Goal: Task Accomplishment & Management: Use online tool/utility

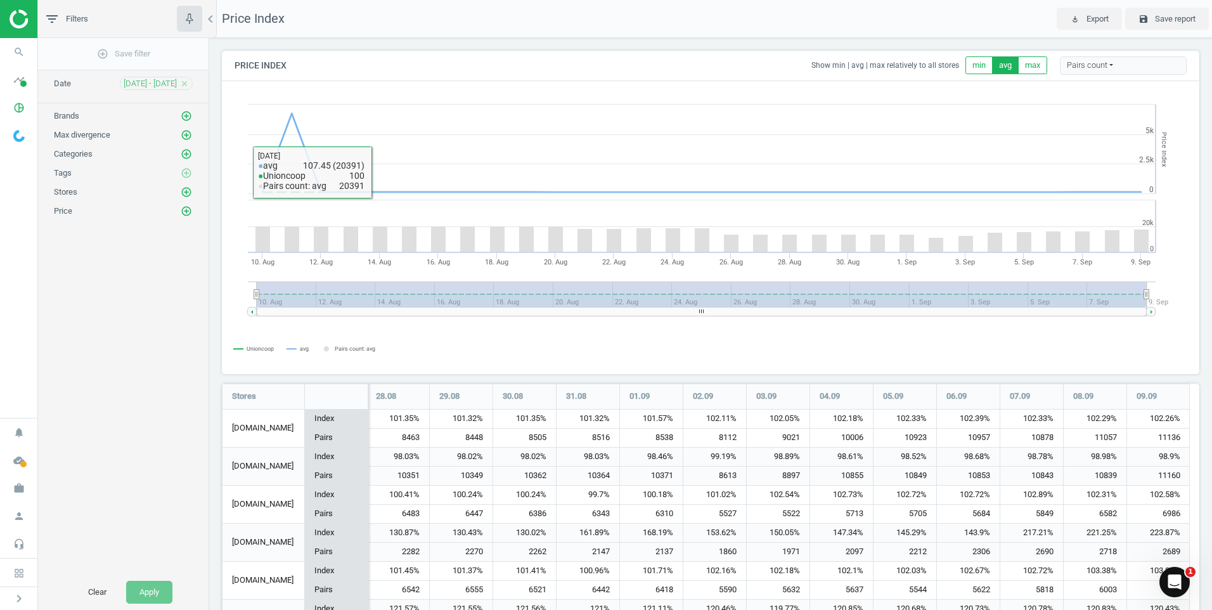
scroll to position [315, 988]
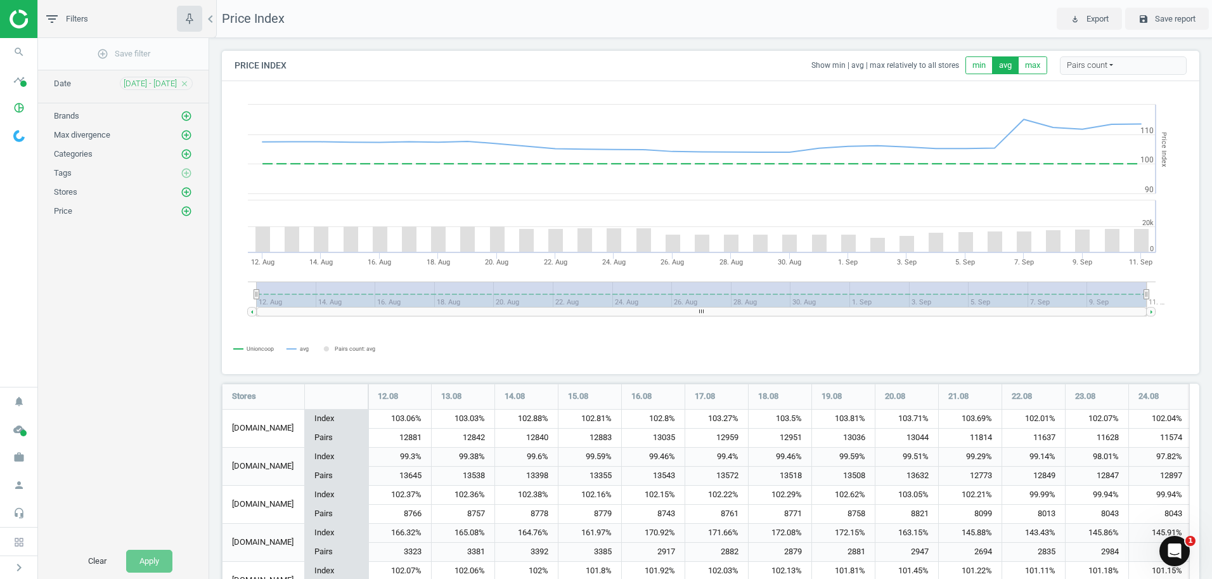
scroll to position [122, 0]
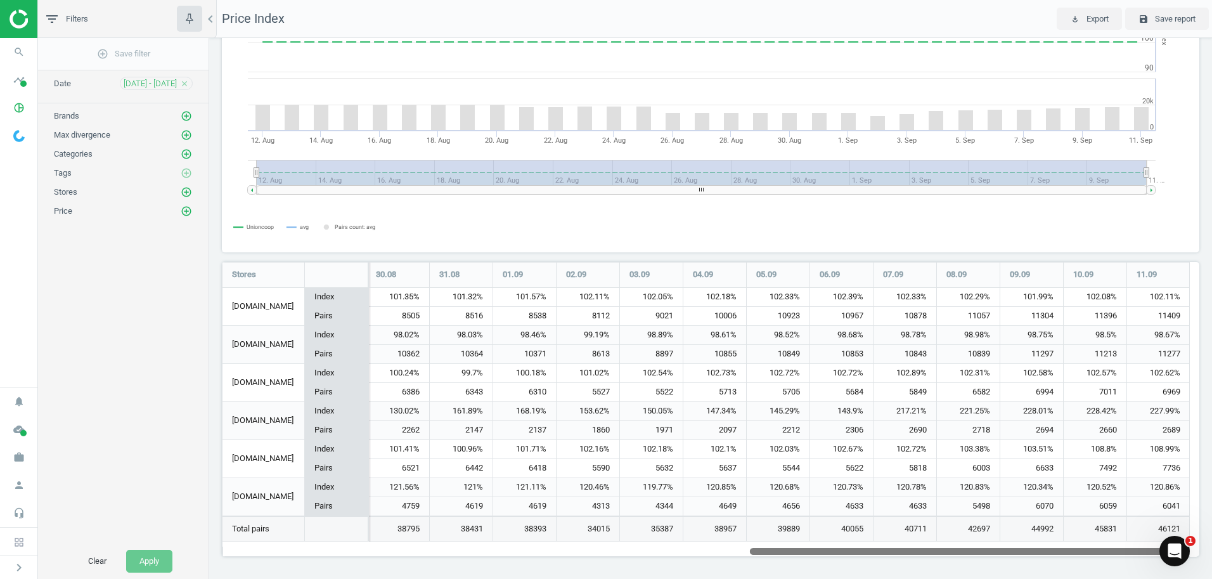
drag, startPoint x: 591, startPoint y: 552, endPoint x: 1214, endPoint y: 519, distance: 624.1
click at [1212, 519] on html "Group 2 Created with Sketch. ic/cloud_download/grey600 Created with Sketch. gra…" at bounding box center [606, 289] width 1212 height 579
click at [187, 153] on icon "add_circle_outline" at bounding box center [186, 153] width 11 height 11
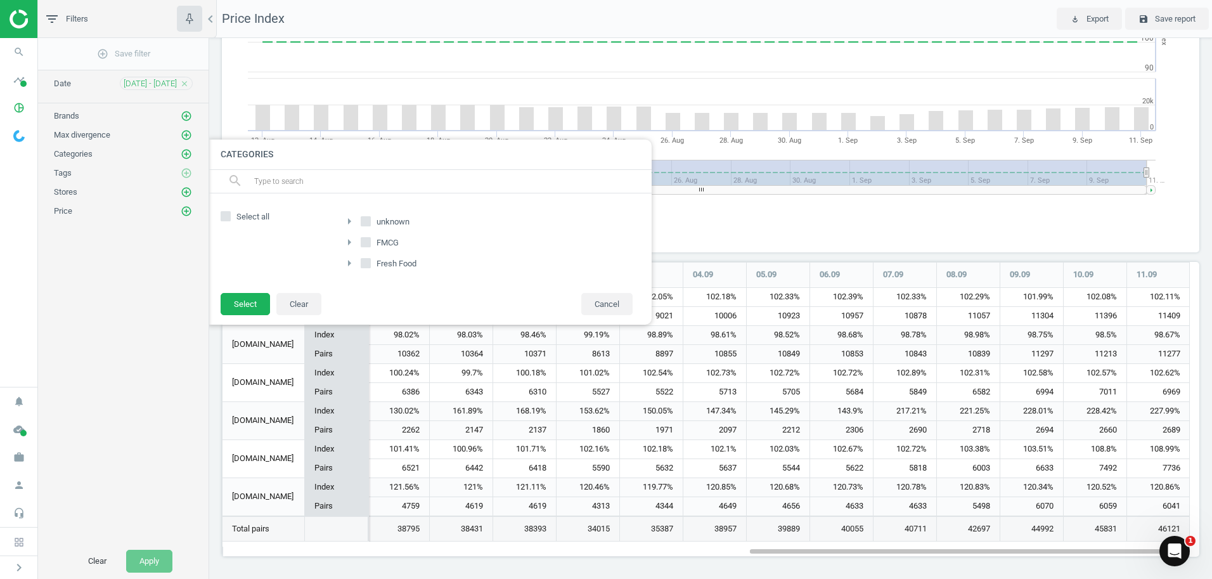
click at [353, 241] on icon "arrow_right" at bounding box center [349, 242] width 15 height 15
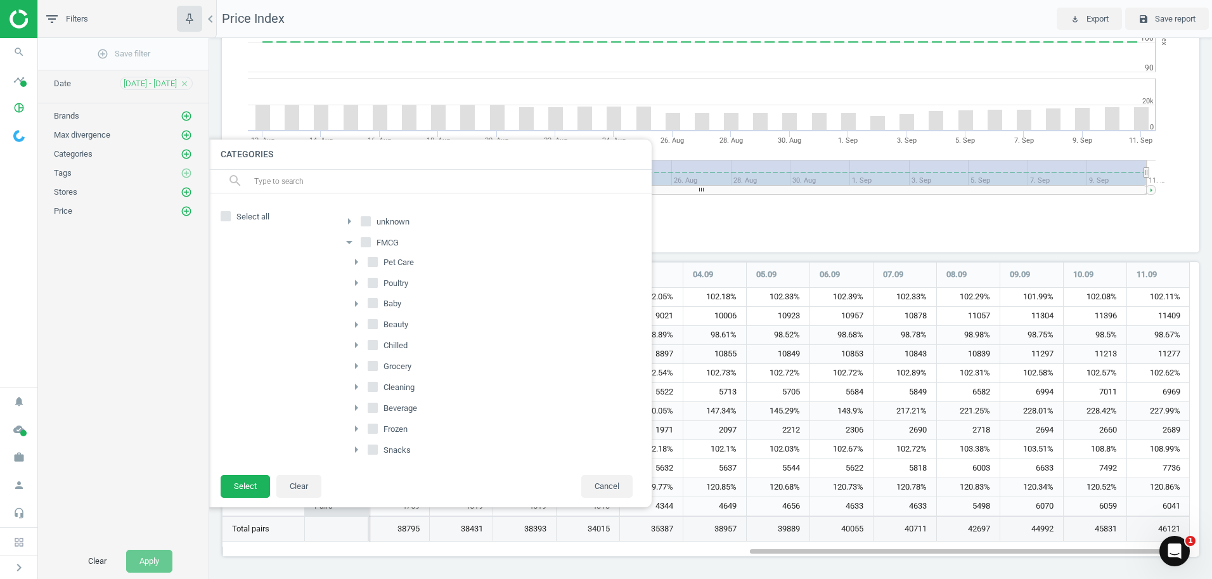
click at [374, 409] on input "Beverage" at bounding box center [373, 408] width 8 height 8
checkbox input "true"
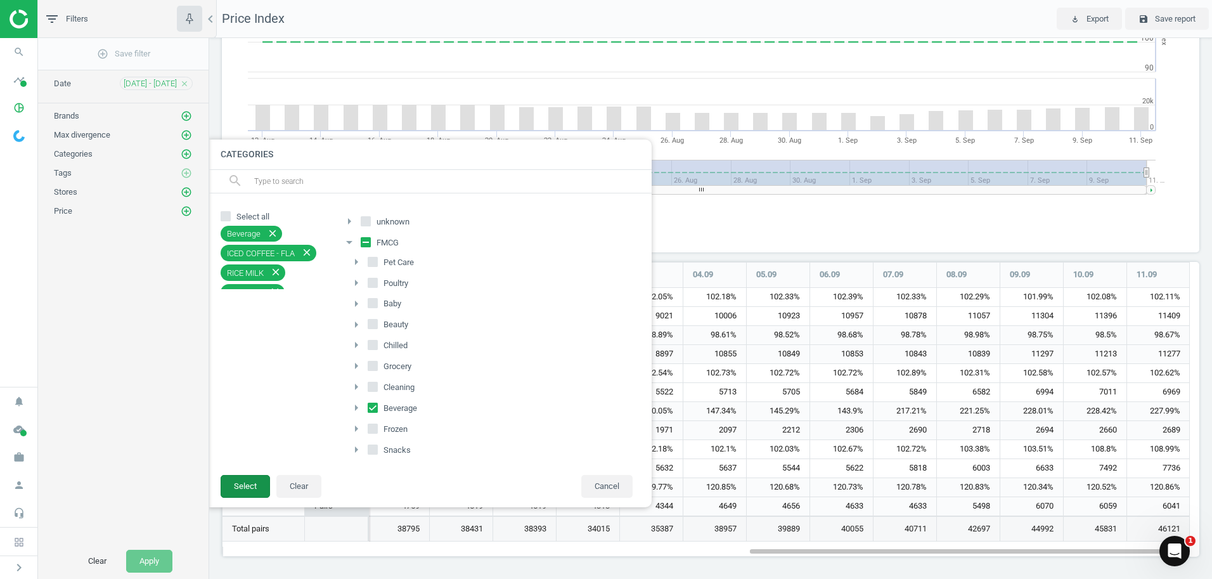
click at [236, 484] on button "Select" at bounding box center [245, 486] width 49 height 23
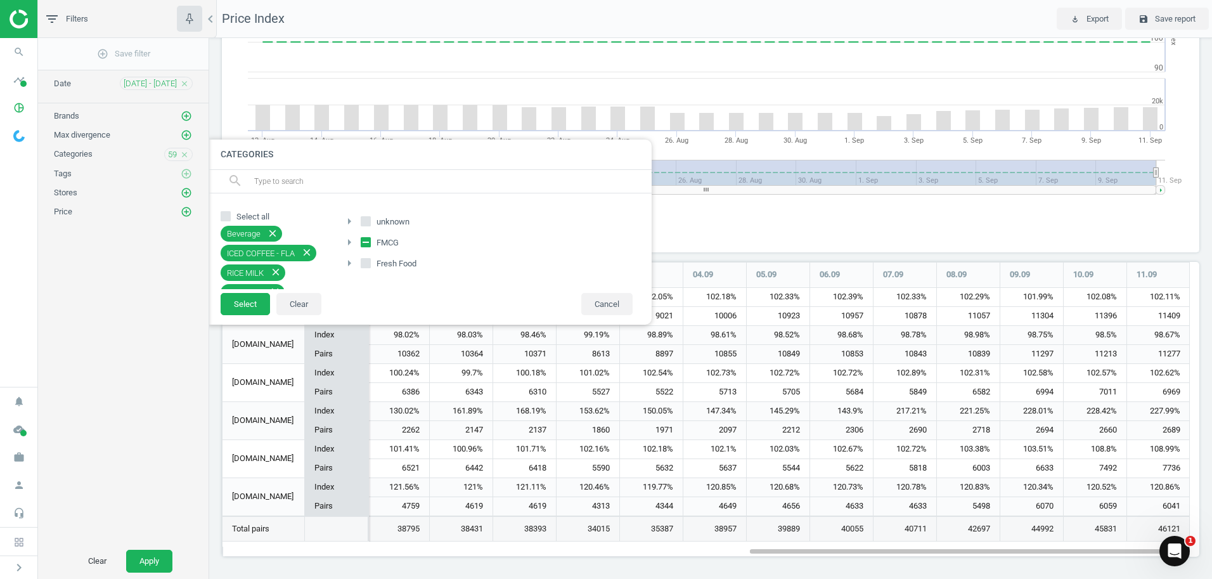
scroll to position [6, 6]
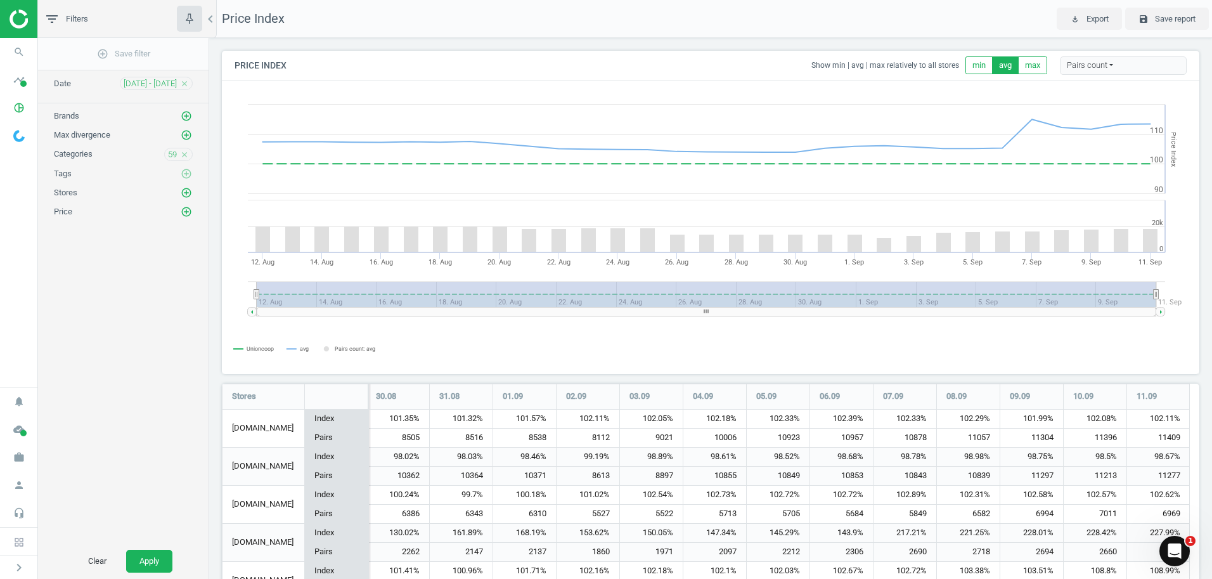
click at [174, 560] on div "Clear Apply" at bounding box center [123, 561] width 171 height 36
click at [155, 560] on button "Apply" at bounding box center [149, 561] width 46 height 23
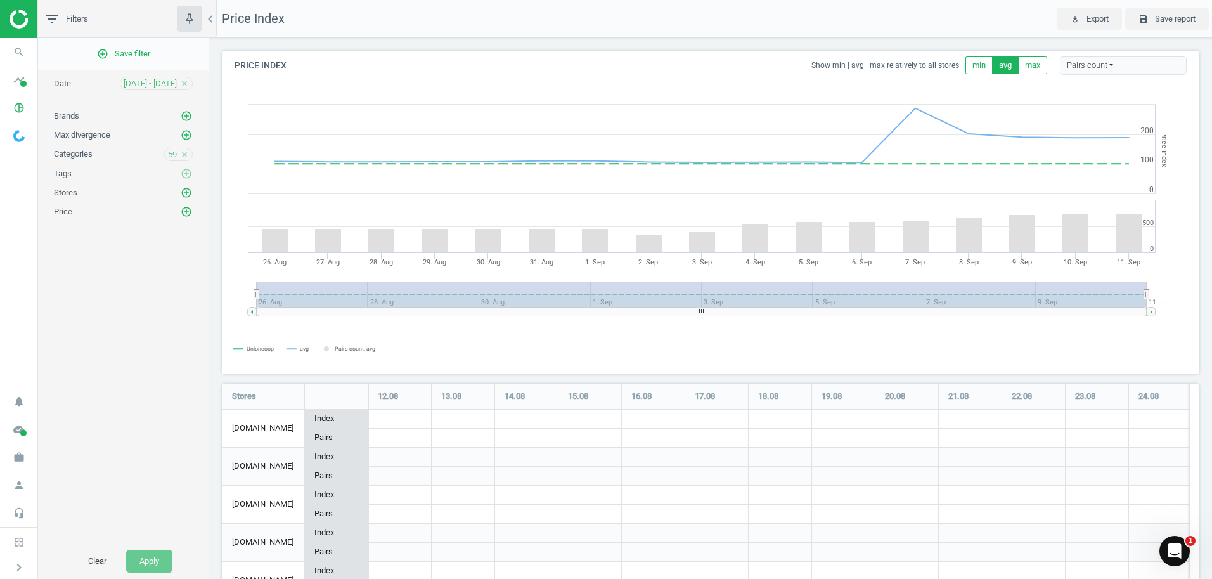
scroll to position [122, 0]
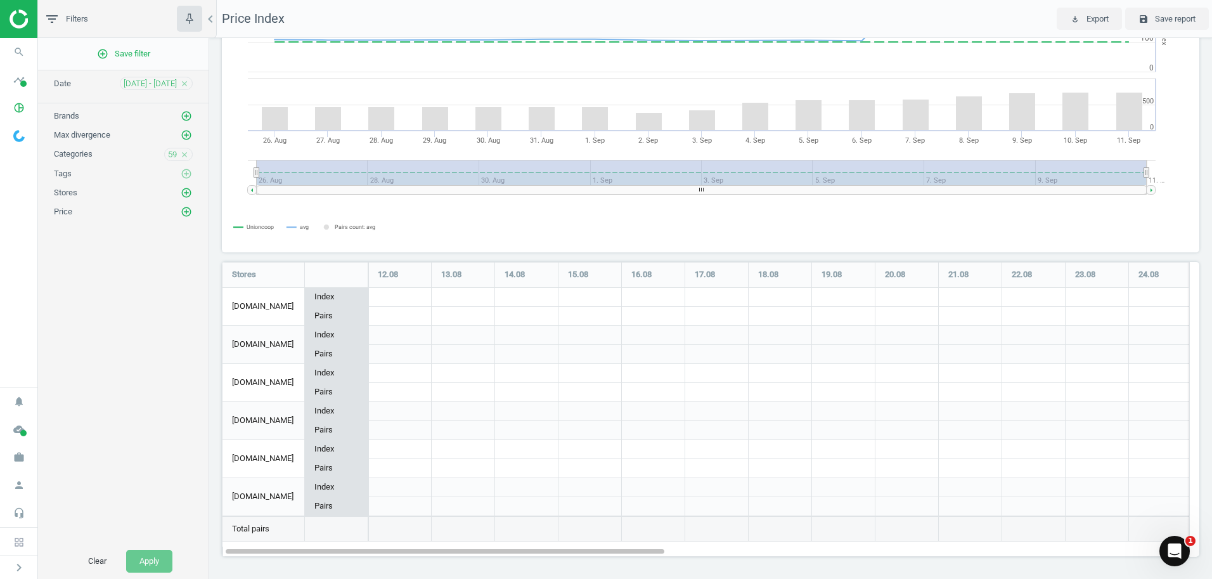
click at [183, 155] on icon "close" at bounding box center [184, 154] width 9 height 9
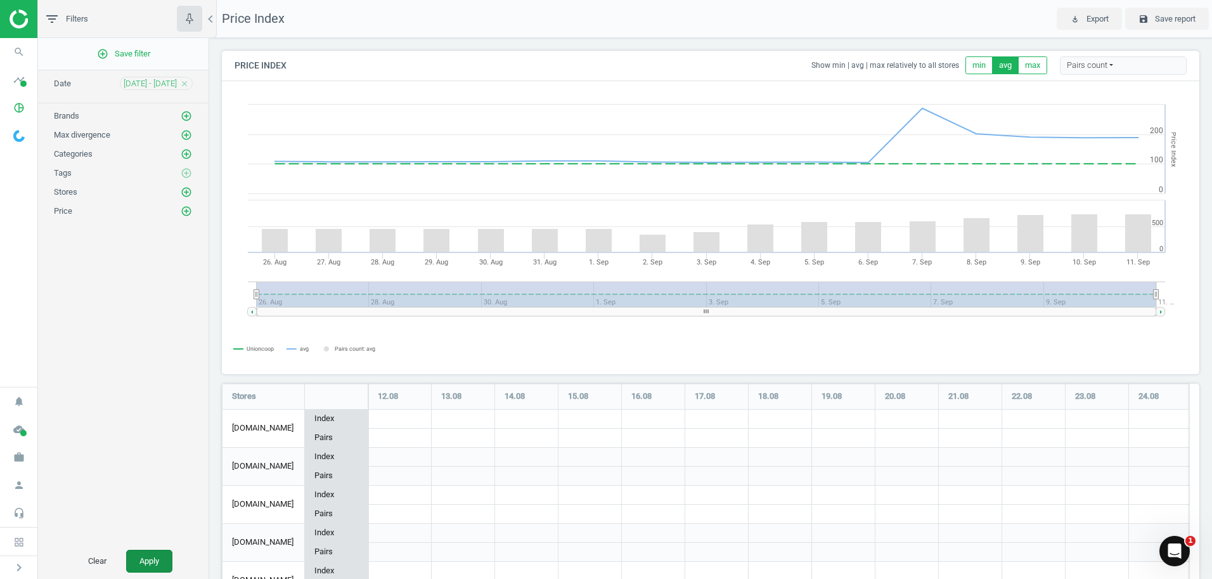
click at [158, 560] on button "Apply" at bounding box center [149, 561] width 46 height 23
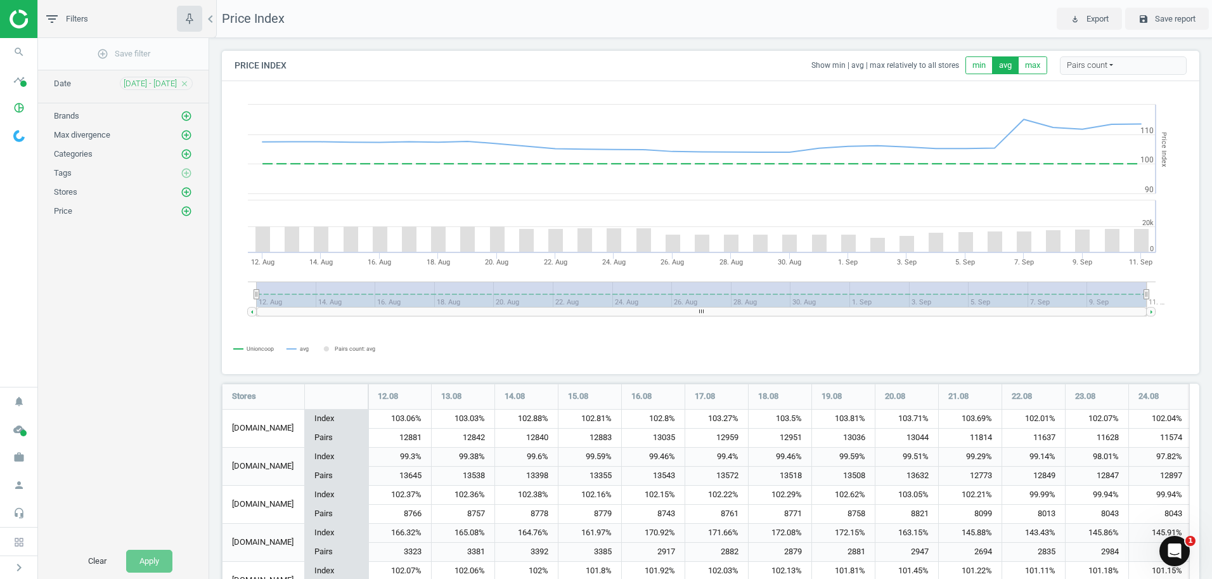
scroll to position [122, 0]
